Goal: Transaction & Acquisition: Subscribe to service/newsletter

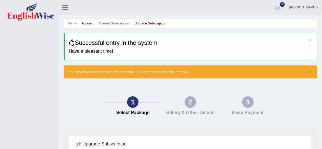
click at [169, 96] on div "2 Billing & Other Details" at bounding box center [190, 107] width 57 height 22
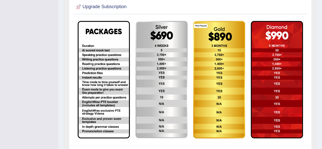
scroll to position [146, 0]
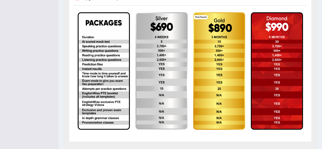
click at [151, 74] on img at bounding box center [161, 70] width 52 height 117
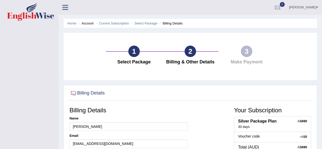
click at [137, 51] on div "1" at bounding box center [133, 51] width 11 height 11
click at [135, 51] on div "1" at bounding box center [133, 51] width 11 height 11
click at [135, 53] on div "1" at bounding box center [133, 51] width 11 height 11
